Goal: Task Accomplishment & Management: Manage account settings

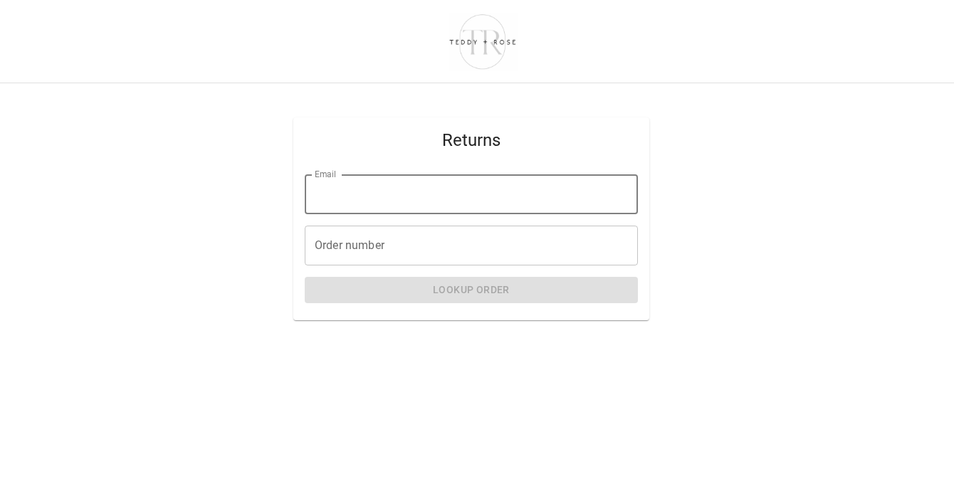
click at [343, 191] on input "Email" at bounding box center [471, 194] width 333 height 40
type input "**********"
click at [416, 244] on input "Order number" at bounding box center [471, 246] width 333 height 40
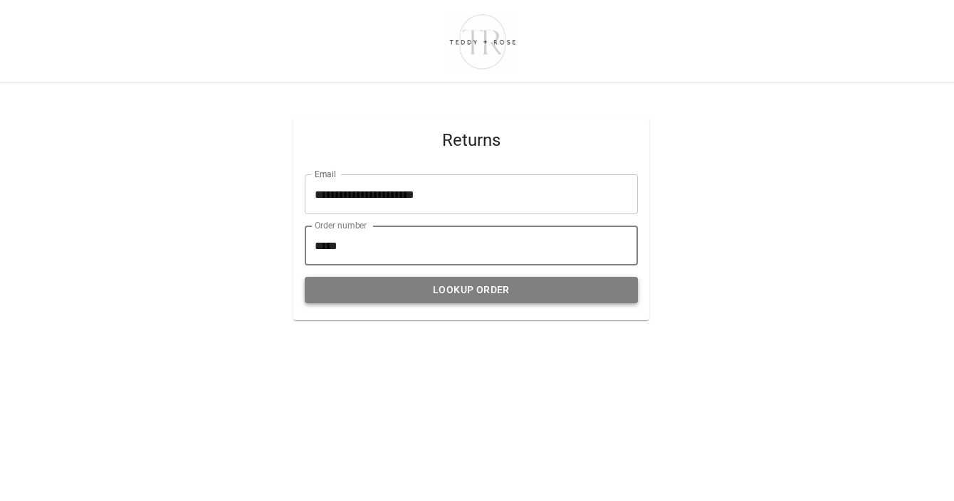
type input "*****"
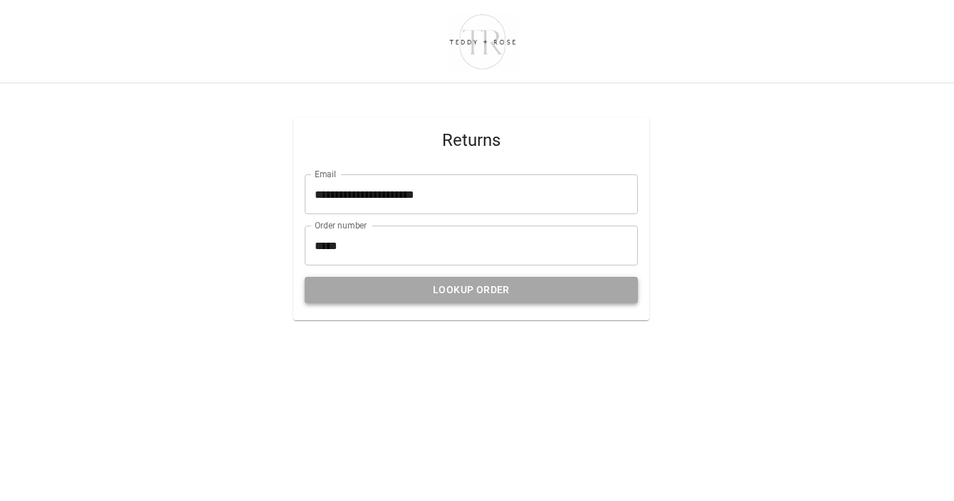
click at [448, 298] on button "Lookup Order" at bounding box center [471, 290] width 333 height 26
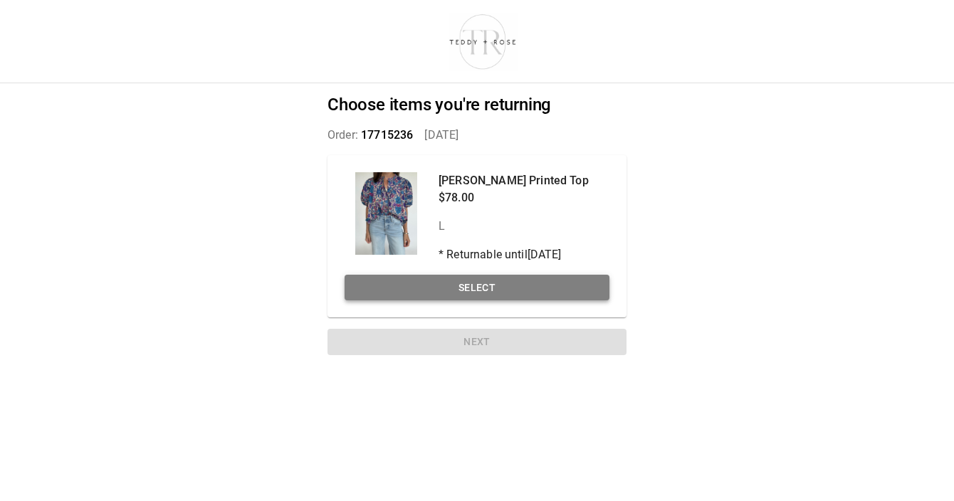
click at [457, 286] on button "Select" at bounding box center [476, 288] width 265 height 26
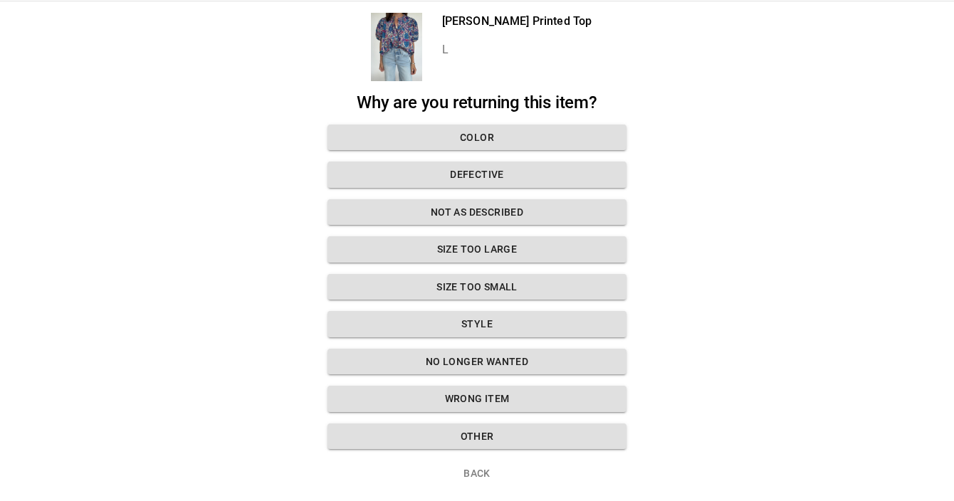
scroll to position [73, 0]
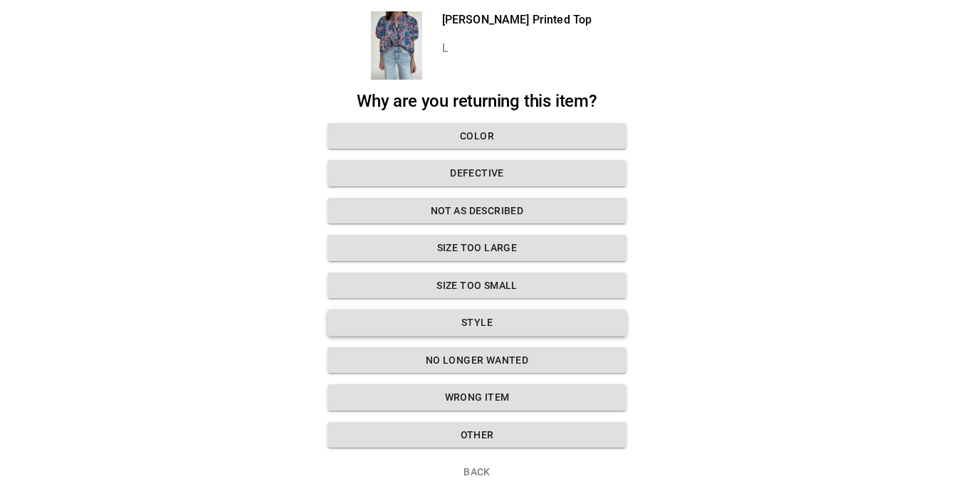
click at [456, 320] on button "Style" at bounding box center [476, 323] width 299 height 26
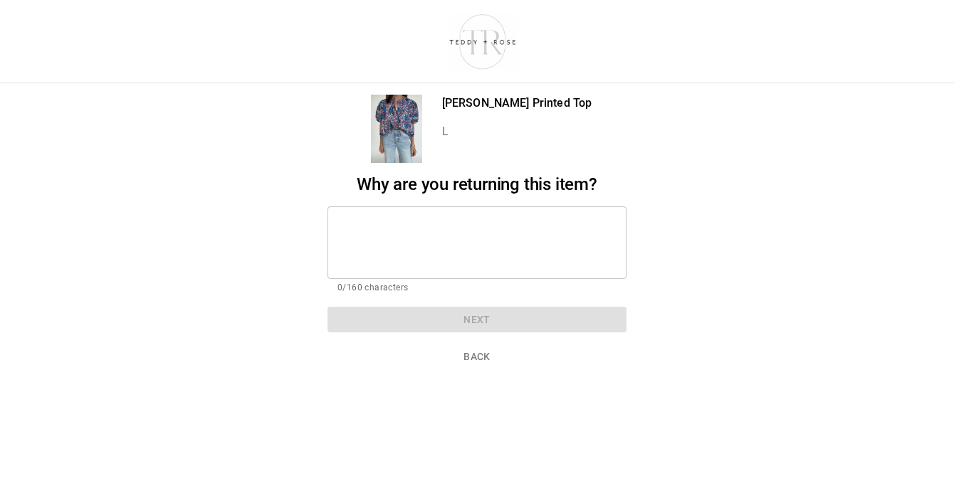
scroll to position [0, 0]
click at [420, 214] on div "* ​" at bounding box center [476, 242] width 299 height 73
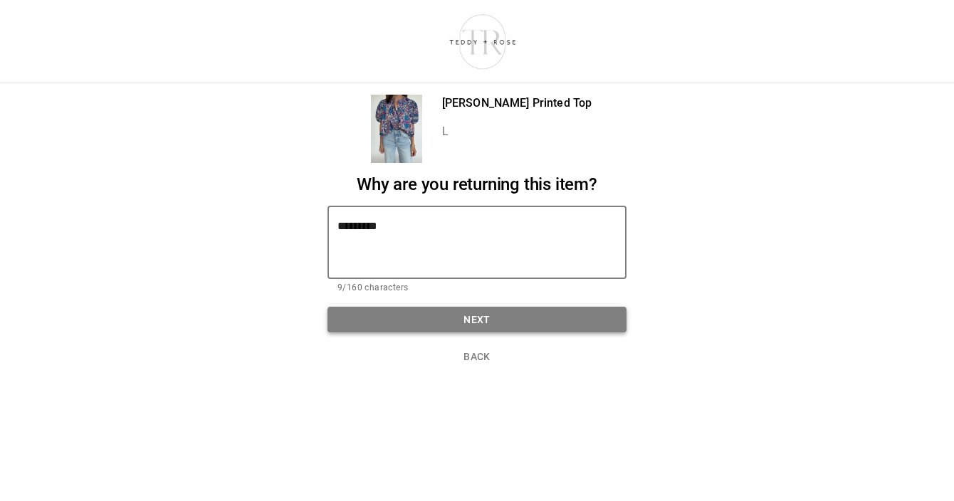
type textarea "*********"
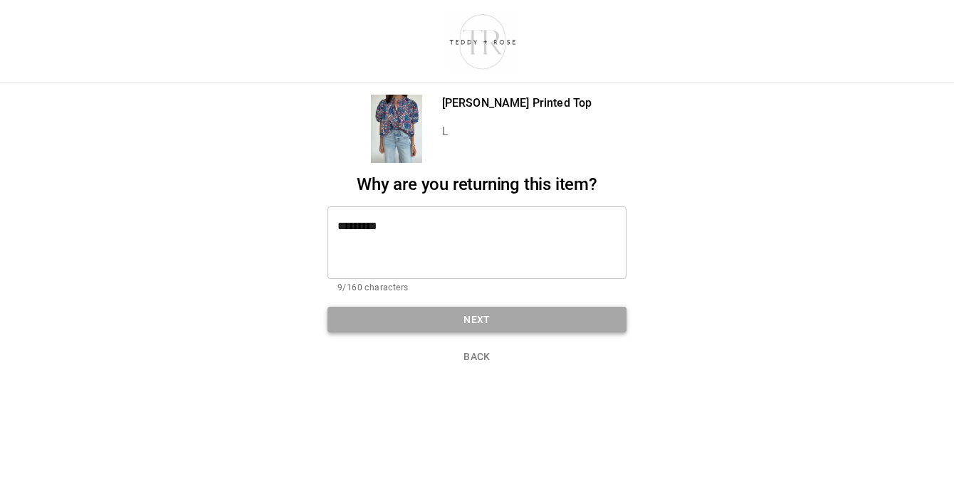
click at [466, 315] on button "Next" at bounding box center [476, 320] width 299 height 26
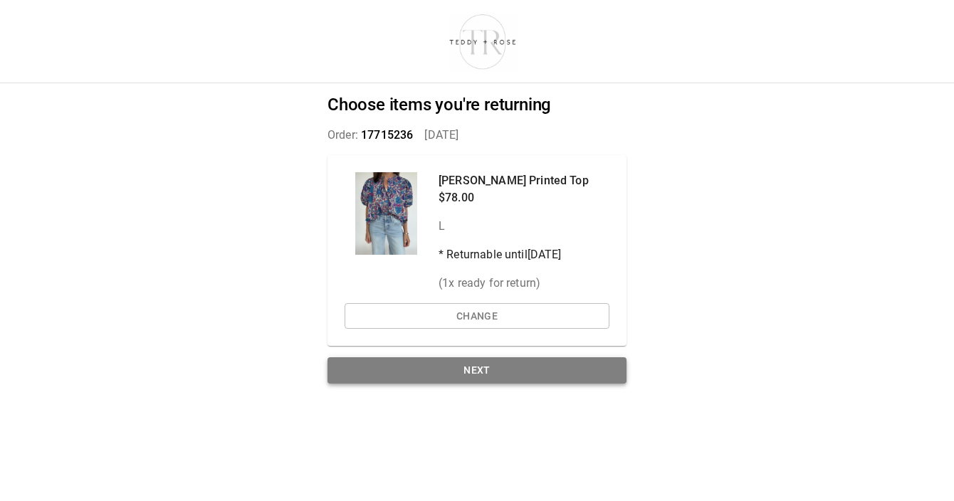
click at [528, 371] on button "Next" at bounding box center [476, 370] width 299 height 26
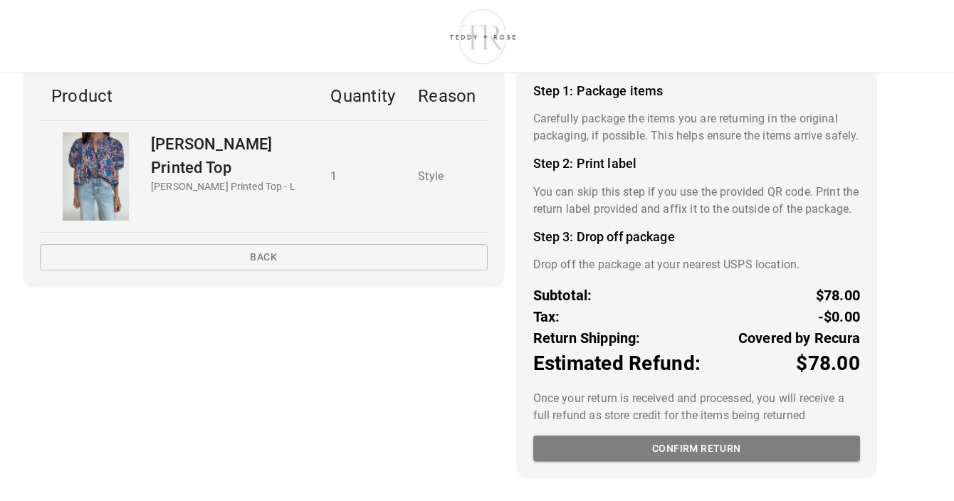
scroll to position [124, 0]
click at [606, 441] on button "Confirm return" at bounding box center [696, 449] width 327 height 26
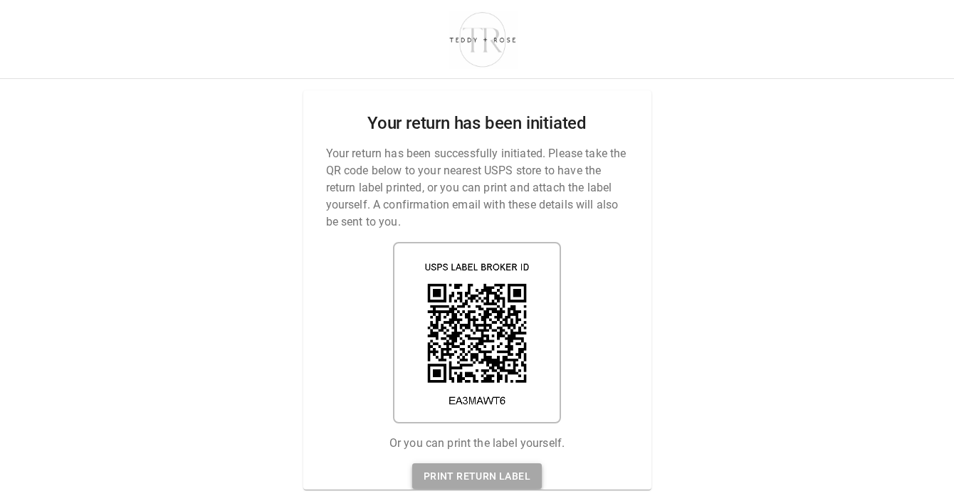
click at [500, 476] on link "Print return label" at bounding box center [477, 476] width 130 height 26
